Goal: Check status: Check status

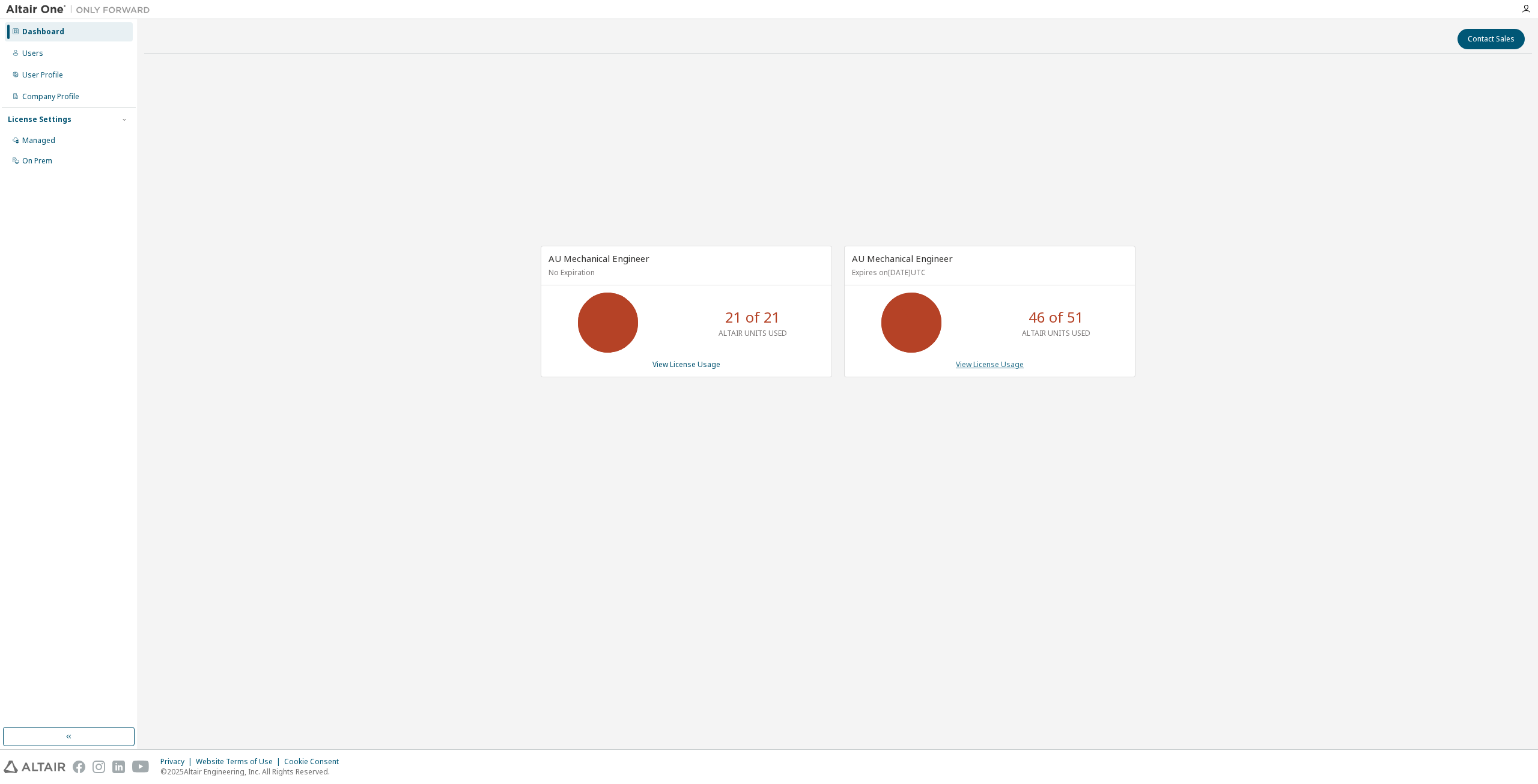
click at [1002, 366] on link "View License Usage" at bounding box center [990, 364] width 68 height 10
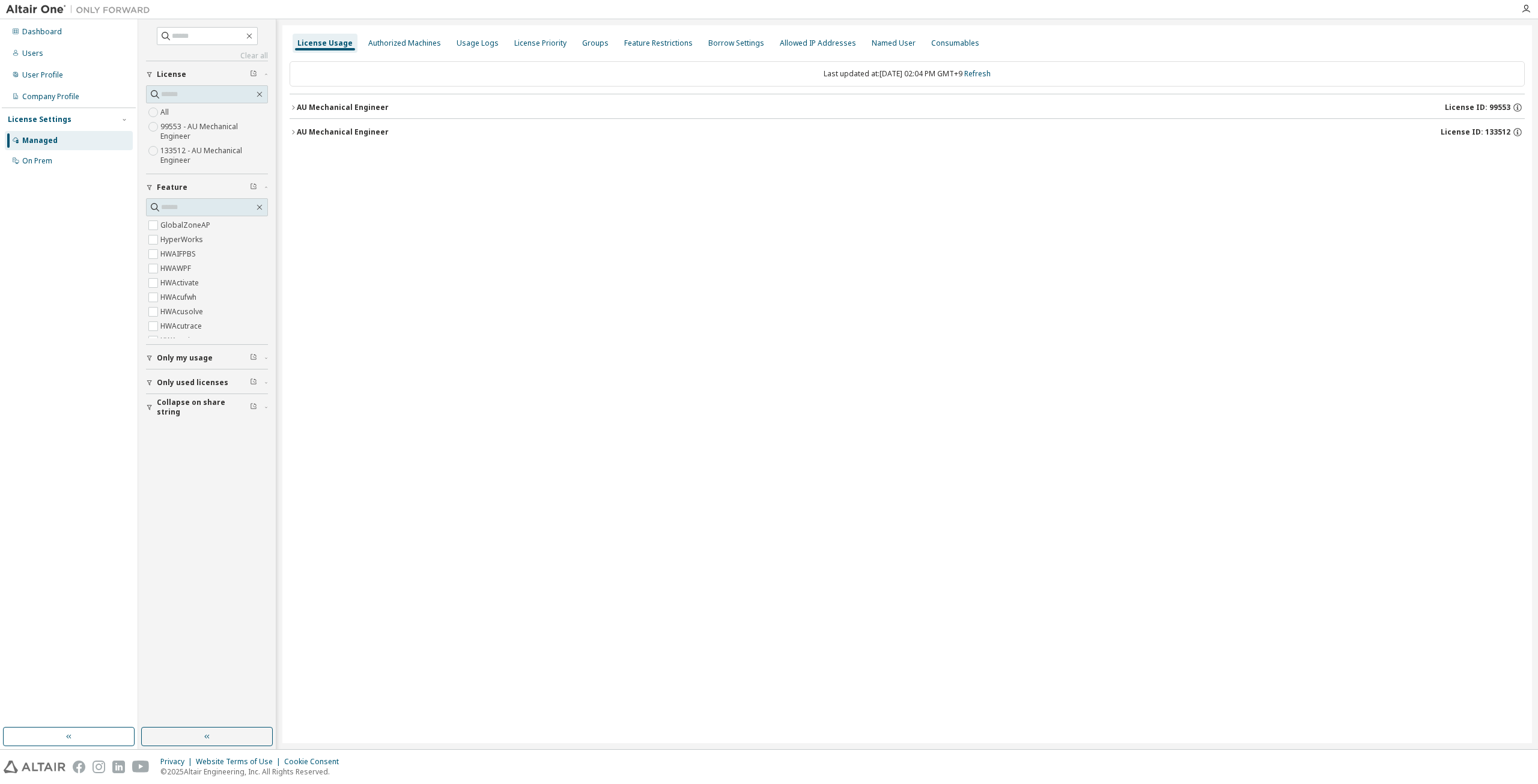
click at [431, 134] on div "AU Mechanical Engineer License ID: 133512" at bounding box center [911, 132] width 1228 height 11
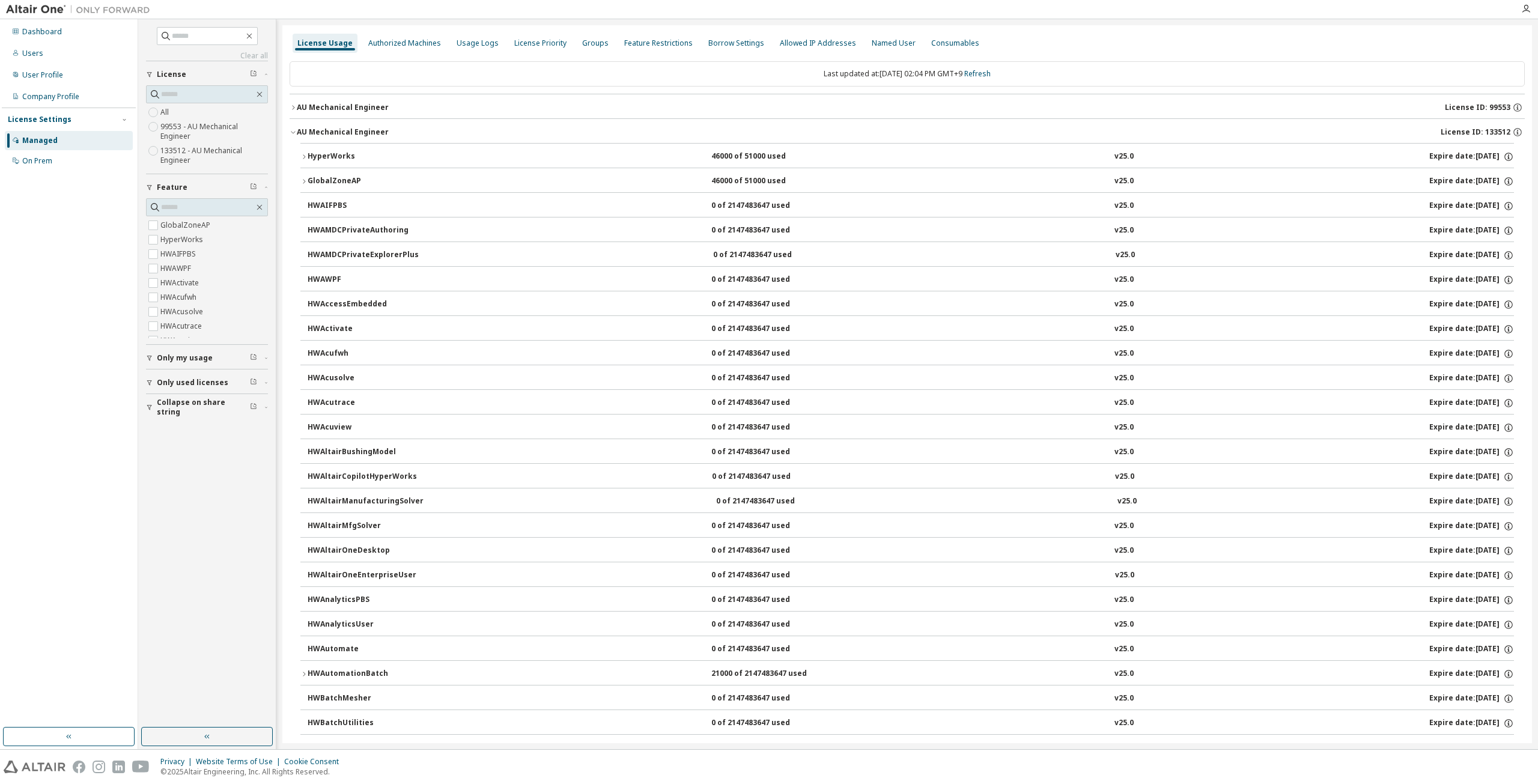
click at [322, 154] on div "HyperWorks" at bounding box center [361, 156] width 108 height 11
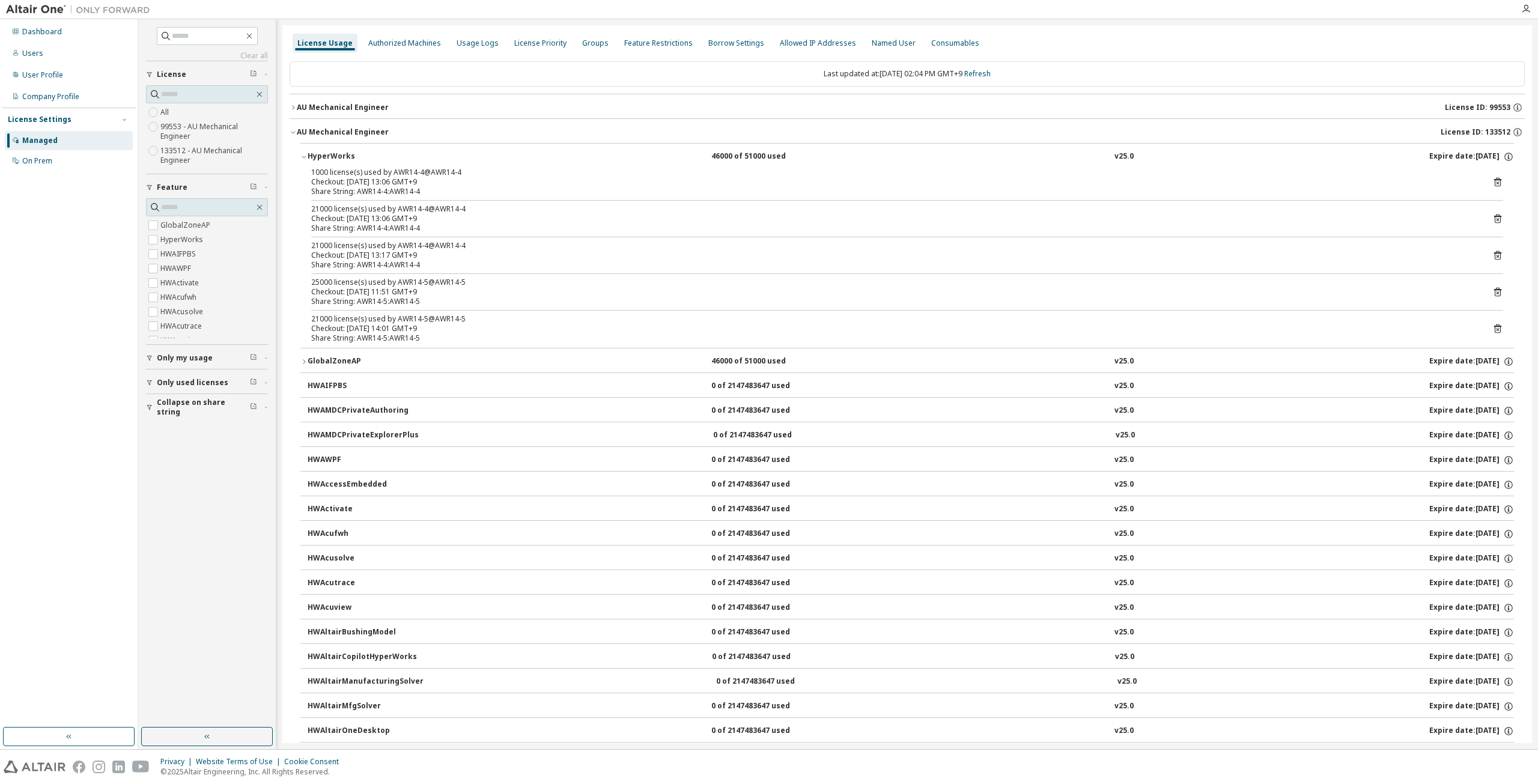
drag, startPoint x: 399, startPoint y: 328, endPoint x: 410, endPoint y: 326, distance: 11.2
click at [403, 328] on div "Checkout: 2025-09-10 14:01 GMT+9" at bounding box center [893, 328] width 1163 height 9
click at [1492, 323] on icon at bounding box center [1497, 328] width 11 height 11
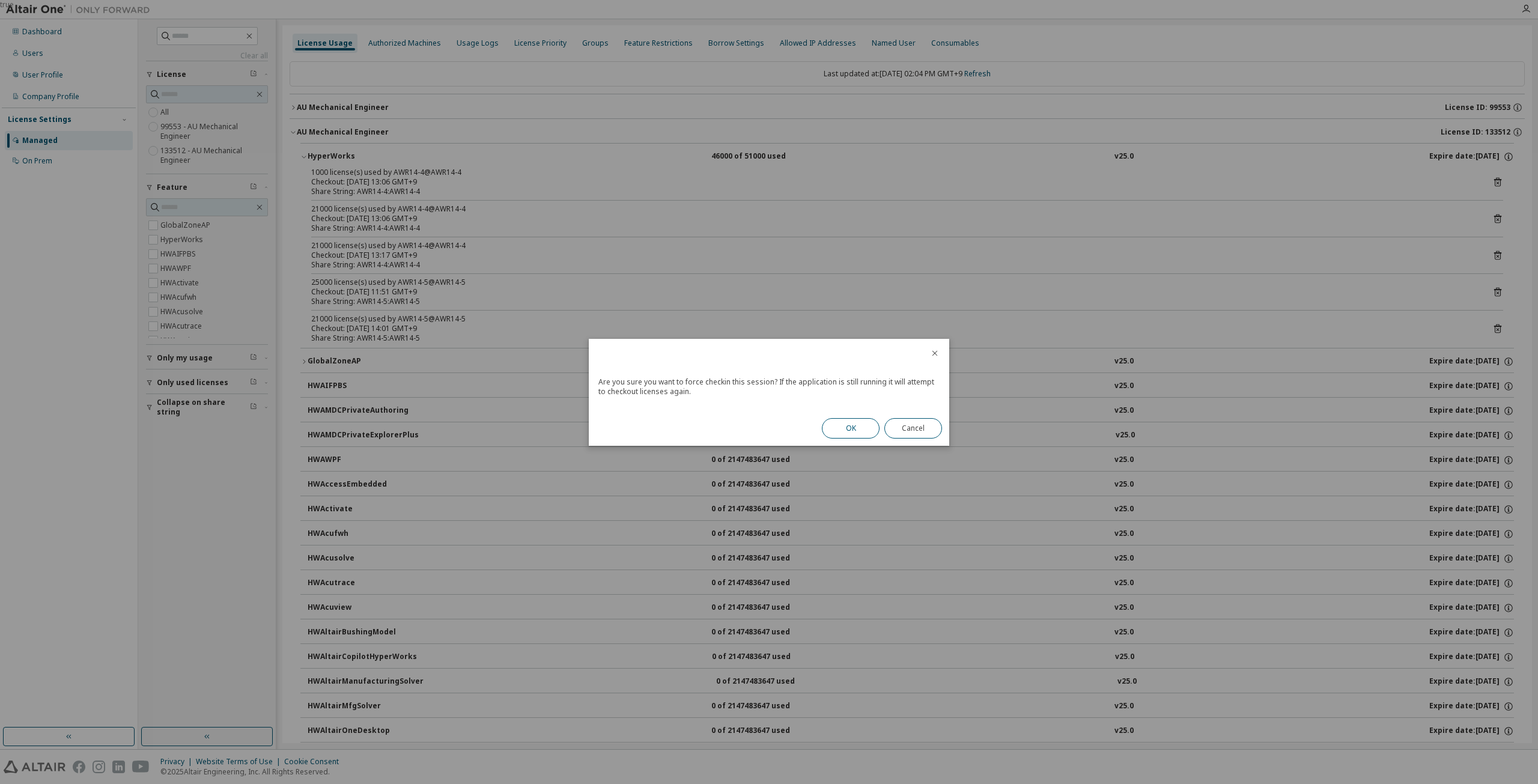
click at [868, 428] on button "OK" at bounding box center [850, 428] width 58 height 21
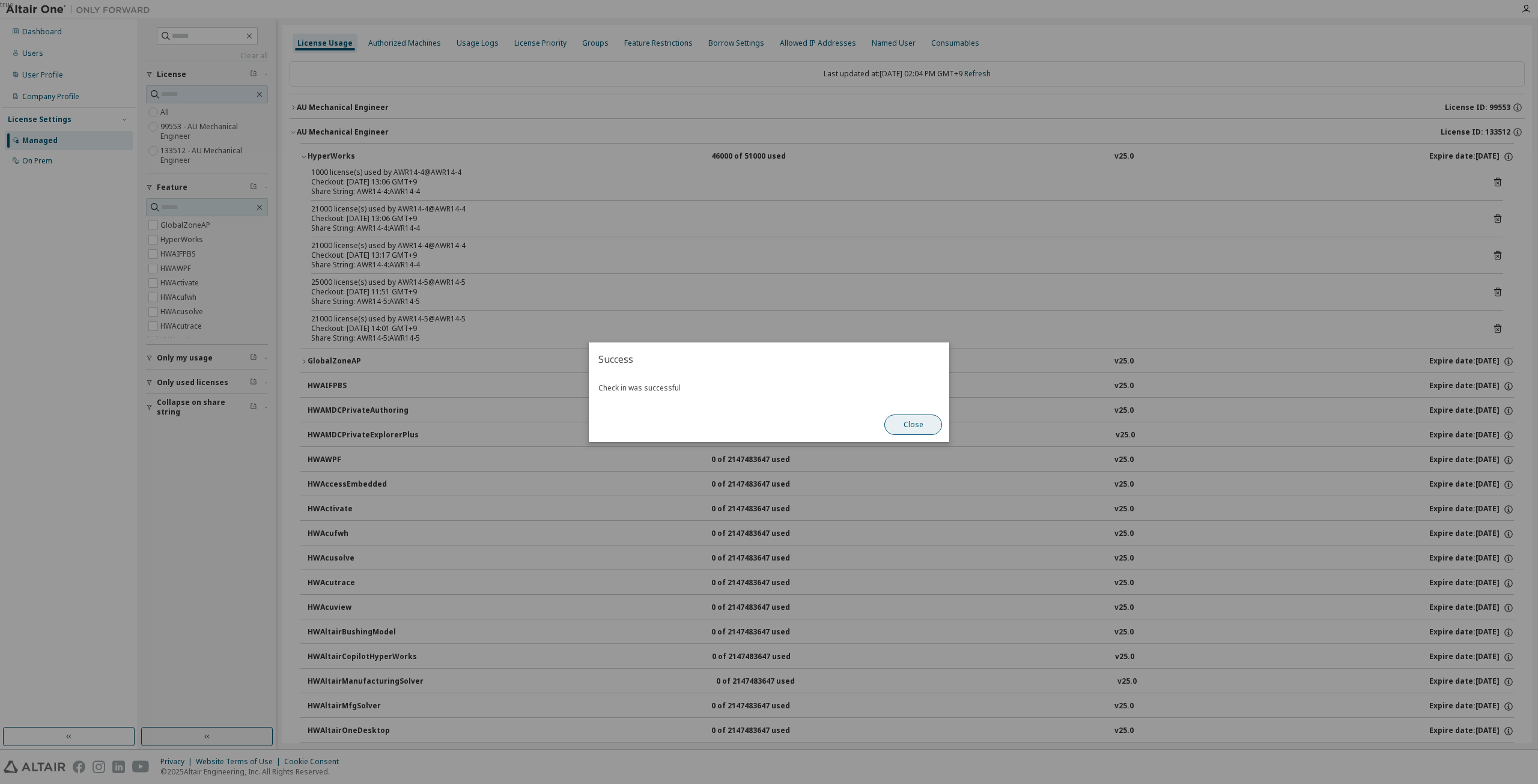
click at [900, 423] on button "Close" at bounding box center [913, 425] width 58 height 21
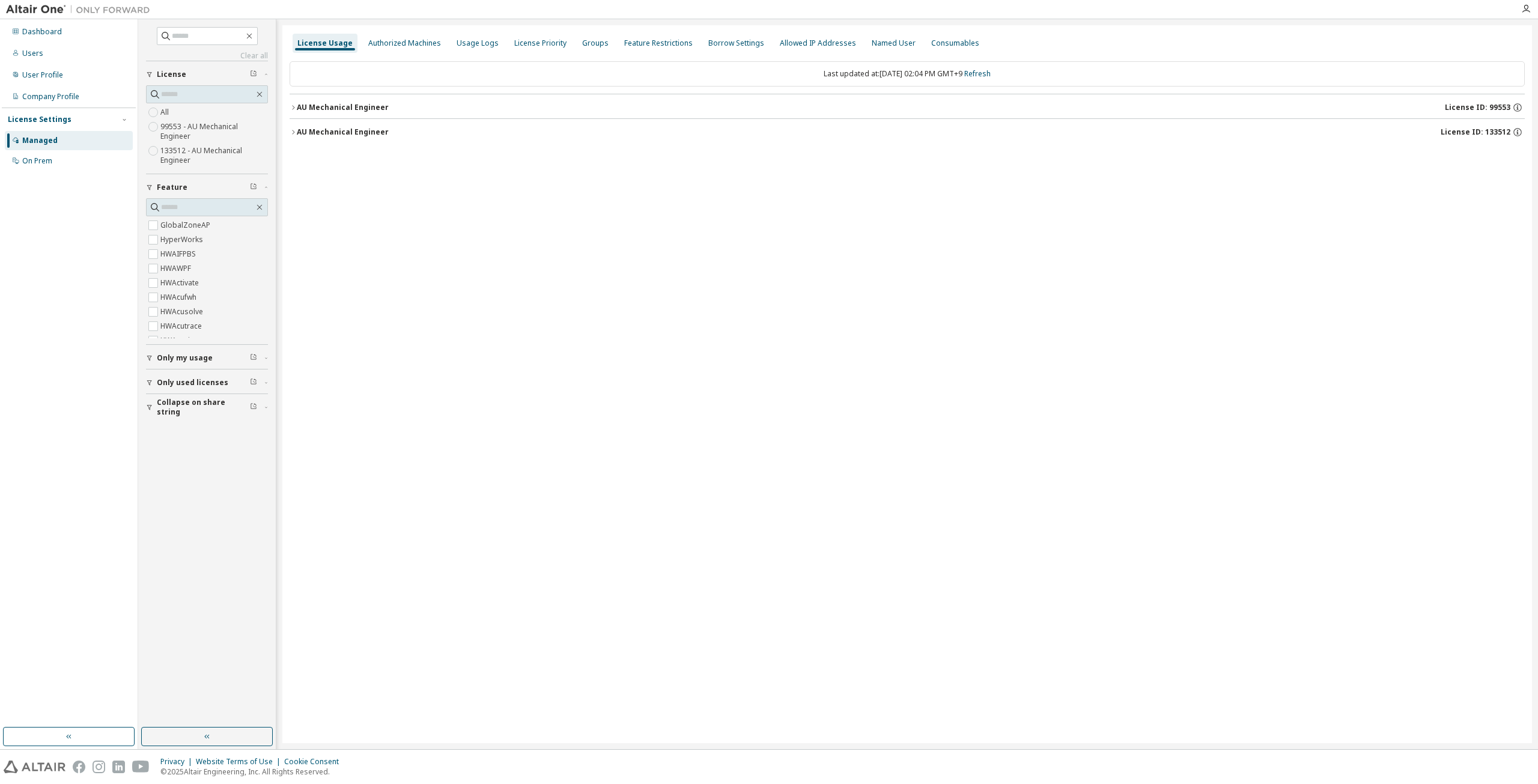
click at [419, 130] on div "AU Mechanical Engineer License ID: 133512" at bounding box center [911, 132] width 1228 height 11
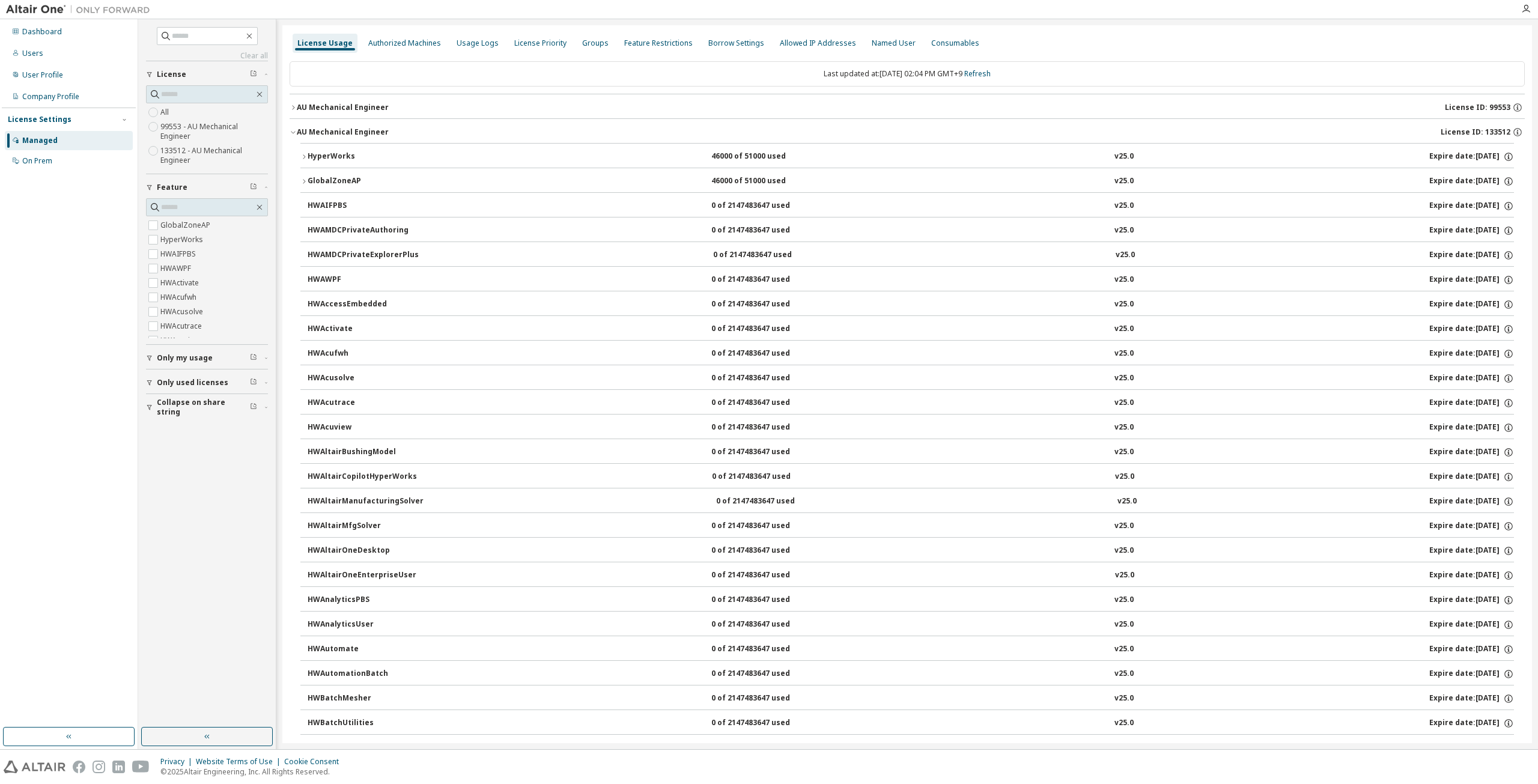
click at [605, 146] on button "HyperWorks 46000 of 51000 used v25.0 Expire date: [DATE]" at bounding box center [908, 156] width 1214 height 26
